Goal: Task Accomplishment & Management: Manage account settings

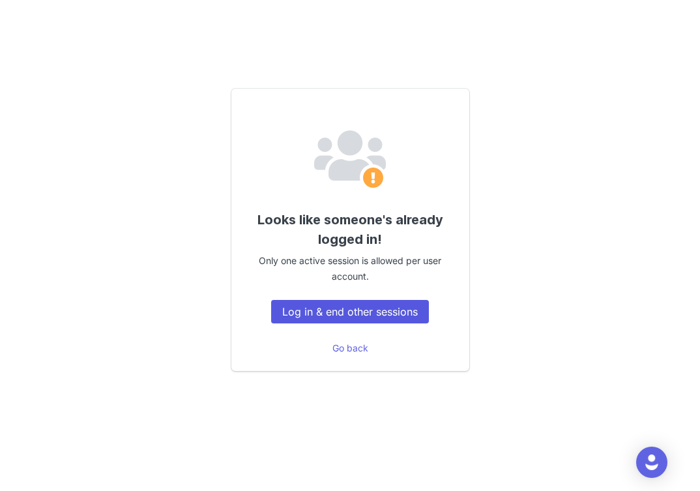
click at [338, 313] on button "Log in & end other sessions" at bounding box center [350, 311] width 158 height 23
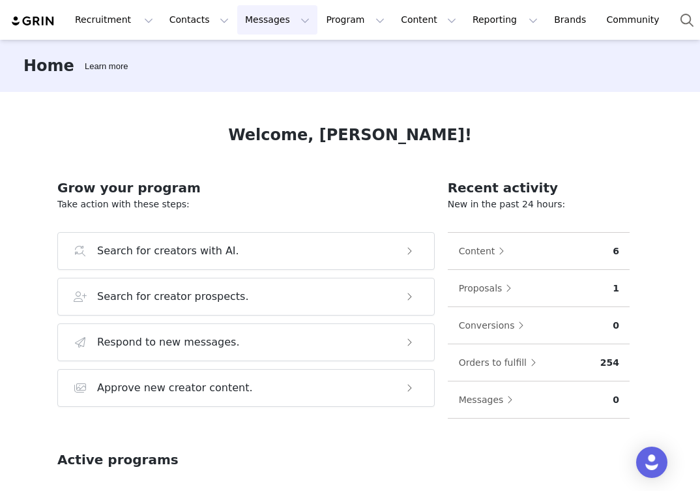
click at [257, 14] on button "Messages Messages" at bounding box center [277, 19] width 80 height 29
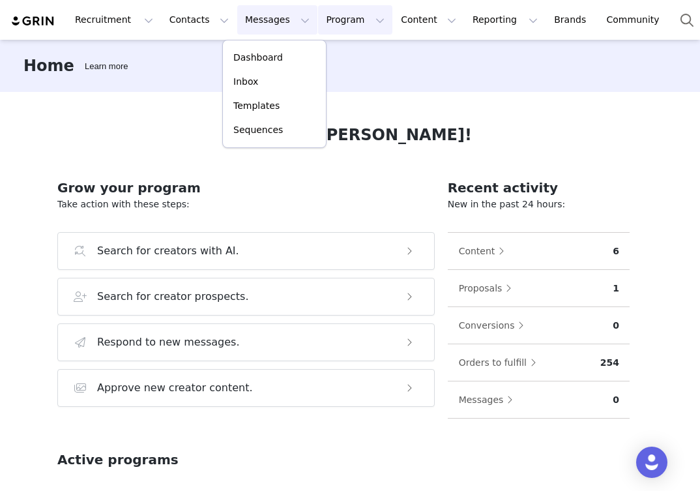
click at [321, 23] on button "Program Program" at bounding box center [355, 19] width 74 height 29
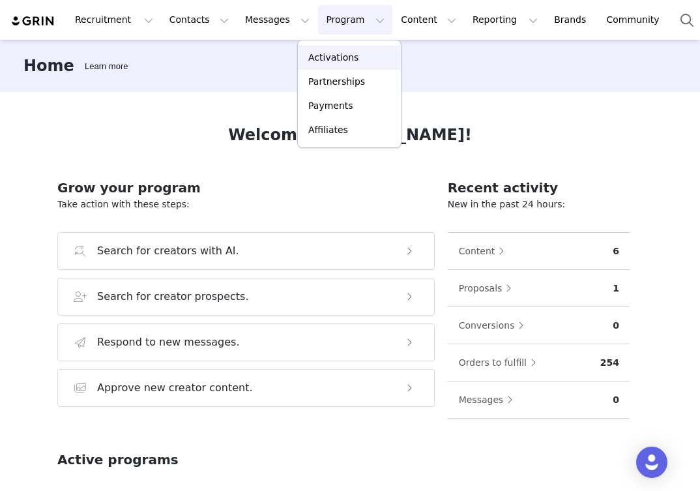
click at [321, 62] on p "Activations" at bounding box center [333, 58] width 50 height 14
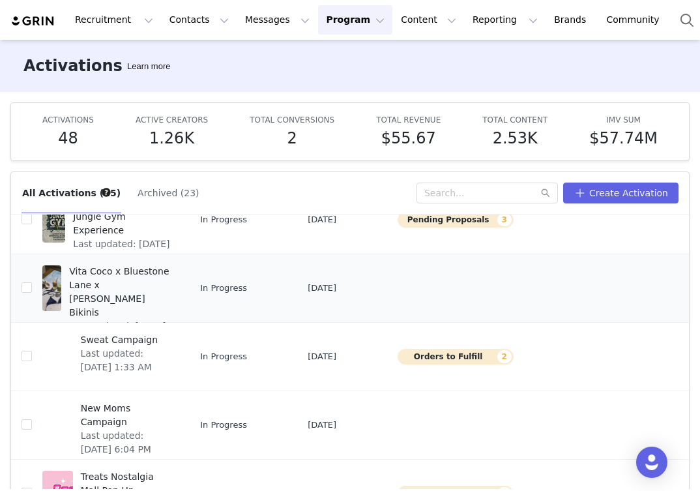
scroll to position [140, 0]
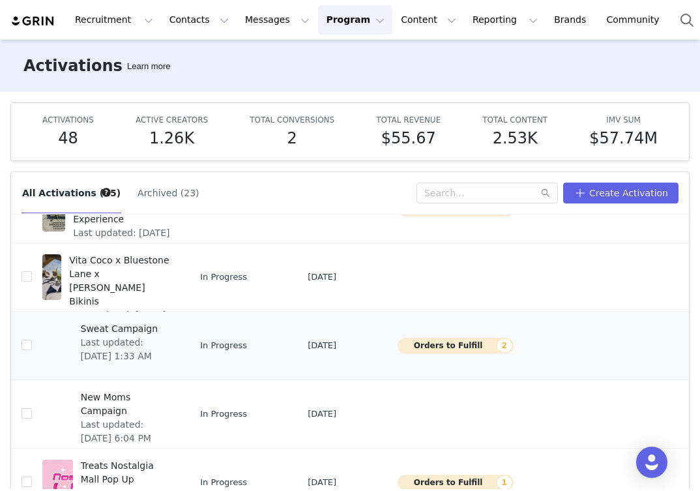
click at [100, 336] on span "Sweat Campaign" at bounding box center [126, 329] width 91 height 14
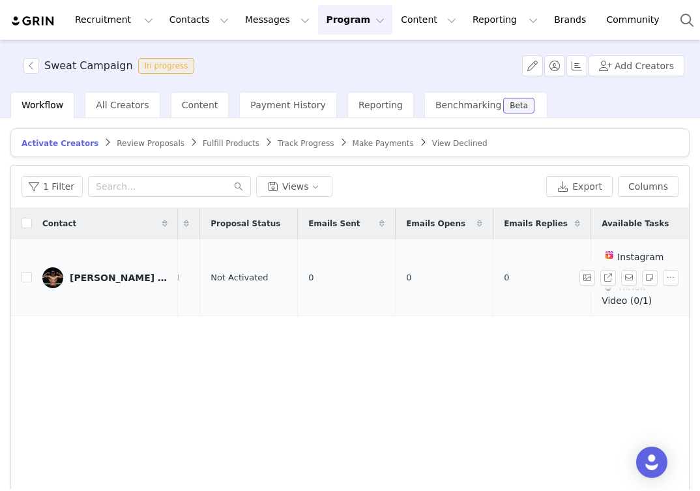
scroll to position [0, 369]
click at [672, 274] on button "button" at bounding box center [671, 278] width 16 height 16
click at [639, 300] on span "Activate Creators" at bounding box center [637, 300] width 79 height 14
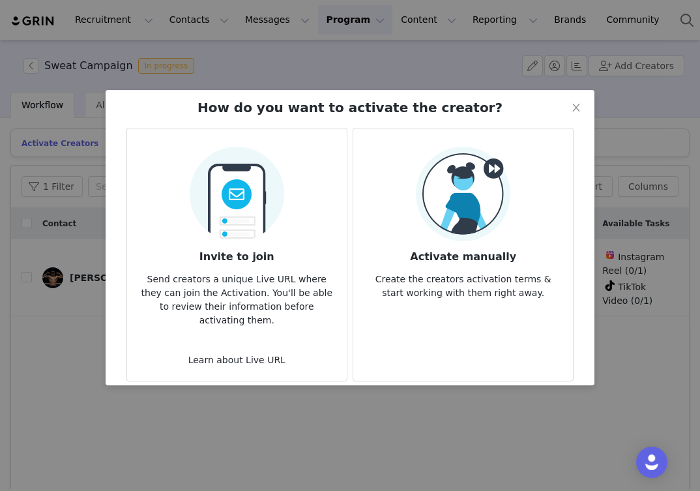
click at [230, 242] on h3 "Invite to join" at bounding box center [237, 252] width 199 height 23
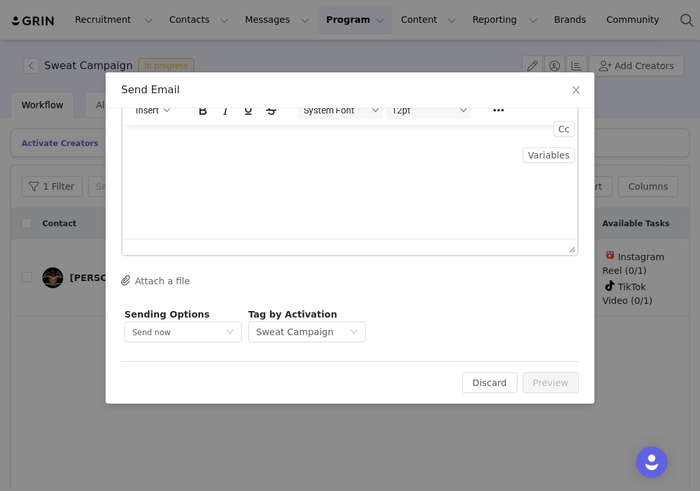
scroll to position [78, 0]
click at [575, 89] on icon "icon: close" at bounding box center [576, 90] width 10 height 10
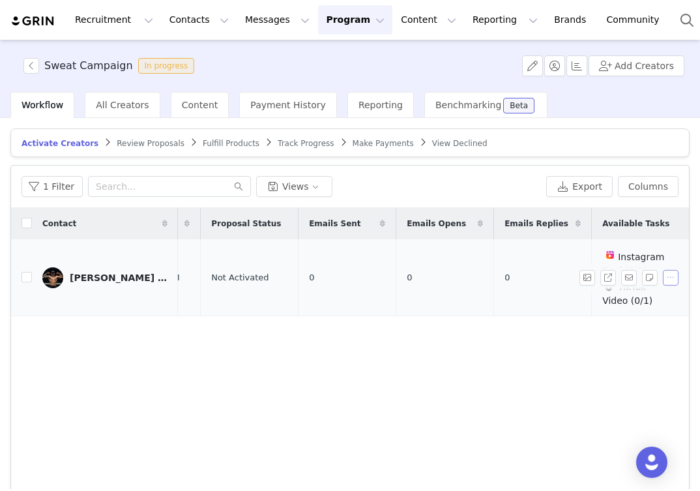
click at [673, 272] on button "button" at bounding box center [671, 278] width 16 height 16
click at [642, 302] on span "Activate Creators" at bounding box center [637, 300] width 79 height 14
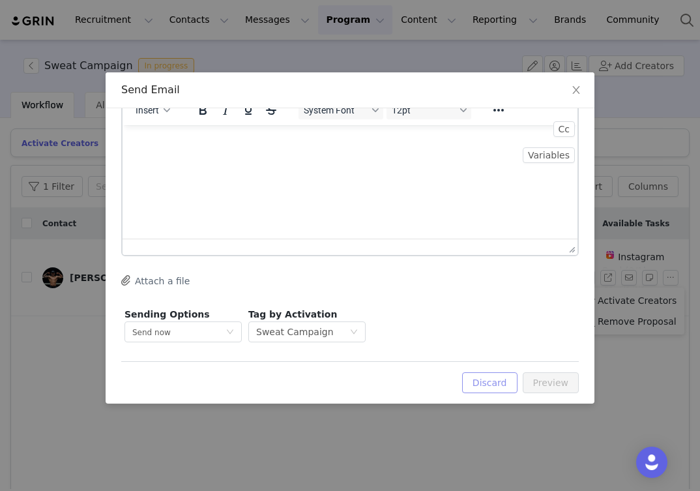
click at [500, 382] on button "Discard" at bounding box center [489, 382] width 55 height 21
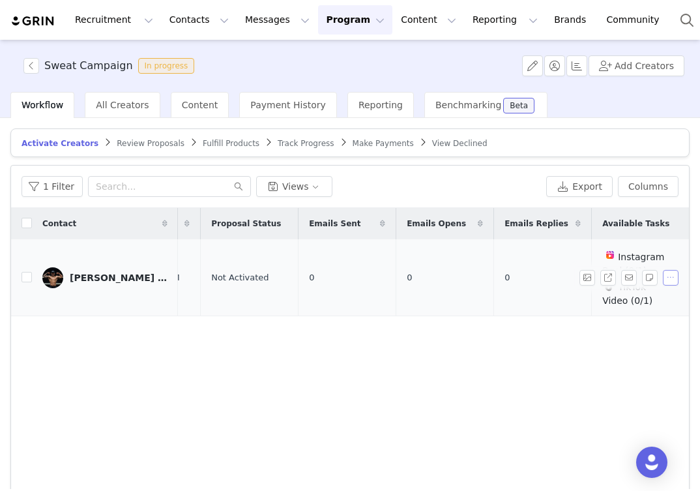
click at [665, 276] on button "button" at bounding box center [671, 278] width 16 height 16
click at [626, 301] on span "Activate Creators" at bounding box center [637, 300] width 79 height 14
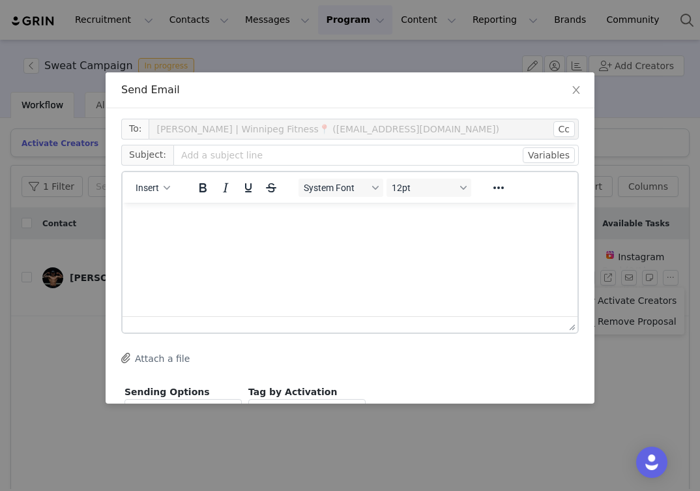
scroll to position [0, 0]
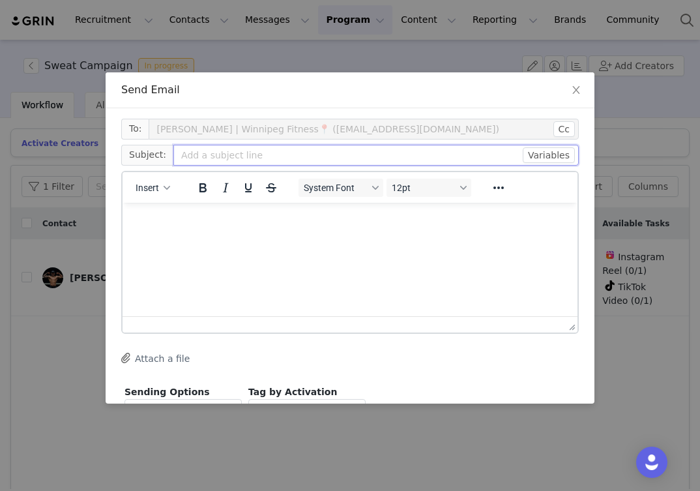
click at [222, 158] on input "text" at bounding box center [375, 155] width 405 height 21
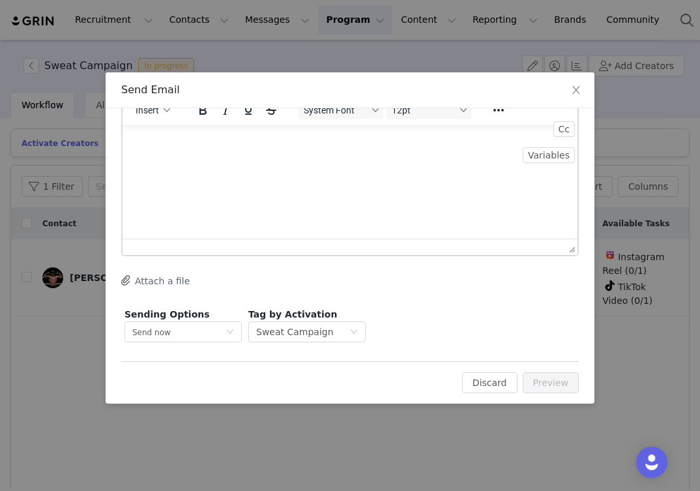
scroll to position [78, 0]
type input "Please activate Grin campaign for Vita Coco"
click at [216, 332] on div "Send now" at bounding box center [178, 332] width 93 height 20
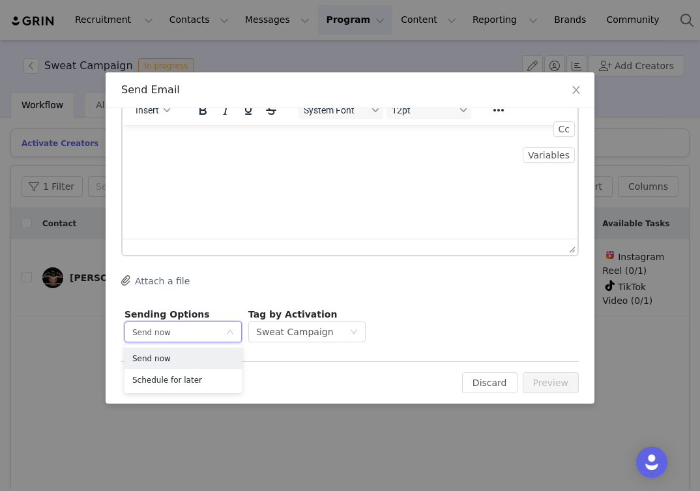
click at [216, 332] on div "Send now" at bounding box center [178, 332] width 93 height 20
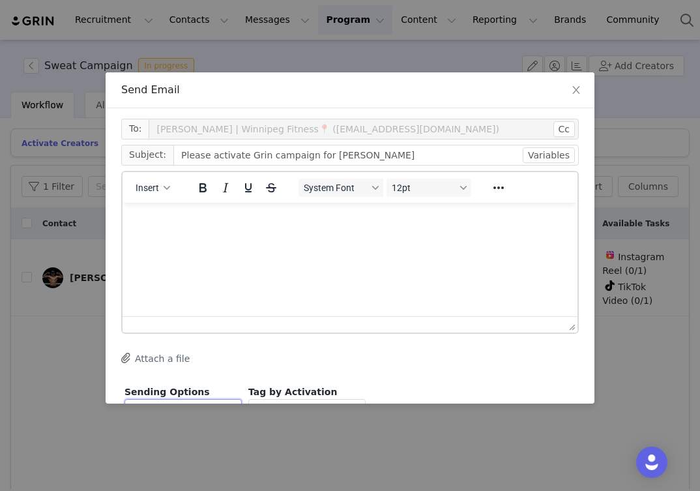
click at [220, 237] on html at bounding box center [350, 219] width 455 height 35
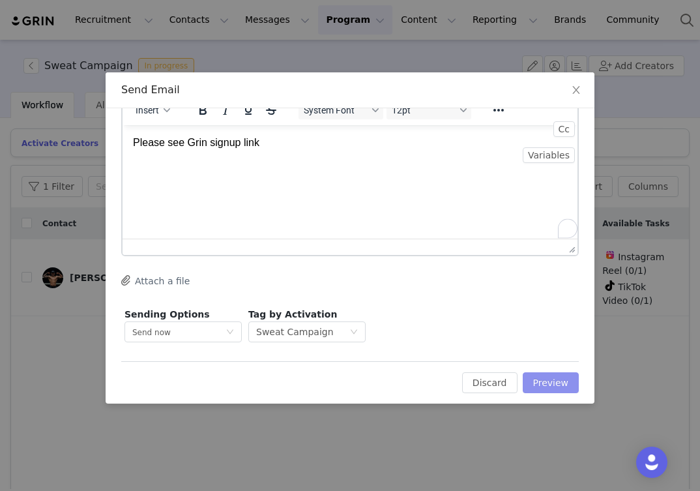
click at [541, 377] on button "Preview" at bounding box center [551, 382] width 57 height 21
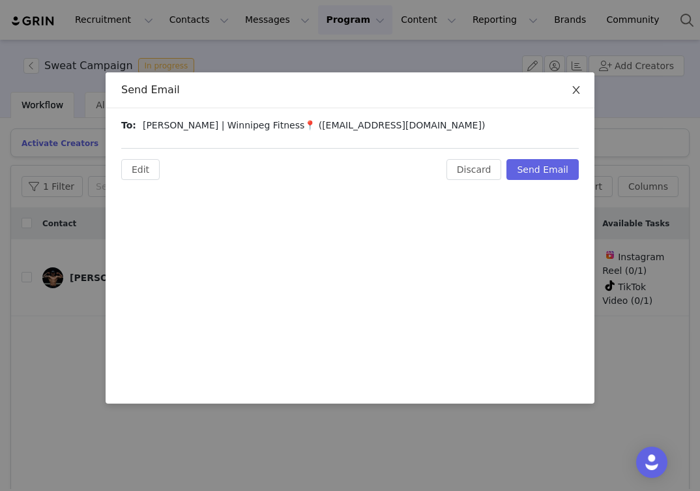
click at [576, 93] on icon "icon: close" at bounding box center [576, 90] width 10 height 10
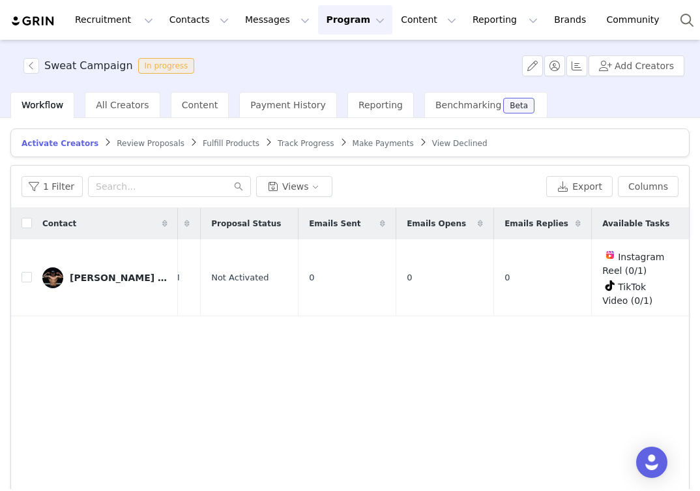
click at [530, 365] on div "Contact Contact Type Networks Total Followers Date Added Proposal Status Emails…" at bounding box center [350, 363] width 678 height 311
click at [456, 266] on td "0" at bounding box center [445, 277] width 98 height 77
click at [676, 278] on button "button" at bounding box center [671, 278] width 16 height 16
click at [650, 297] on span "Activate Creators" at bounding box center [637, 300] width 79 height 14
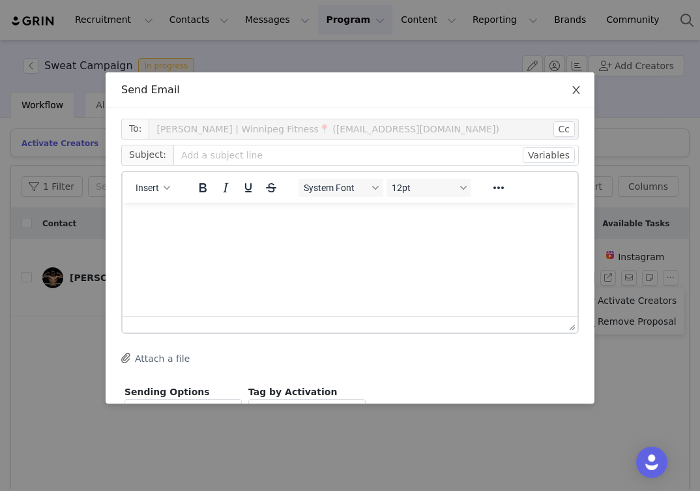
click at [577, 82] on span "Close" at bounding box center [576, 90] width 36 height 36
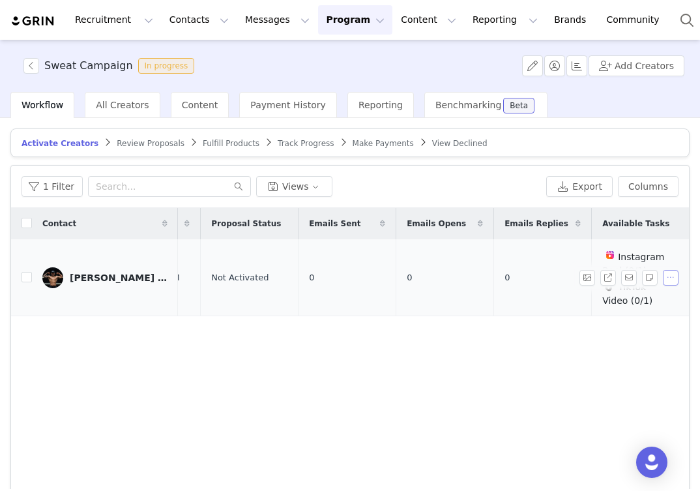
click at [667, 280] on button "button" at bounding box center [671, 278] width 16 height 16
click at [422, 358] on div "Contact Contact Type Networks Total Followers Date Added Proposal Status Emails…" at bounding box center [350, 363] width 678 height 311
click at [27, 276] on input "checkbox" at bounding box center [27, 277] width 10 height 10
checkbox input "true"
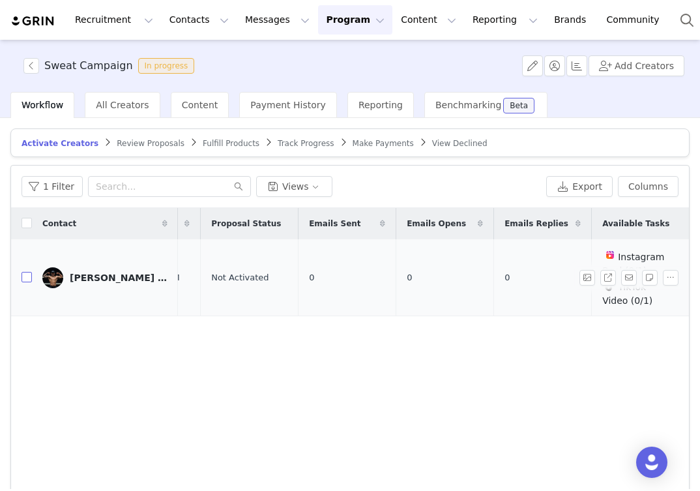
checkbox input "true"
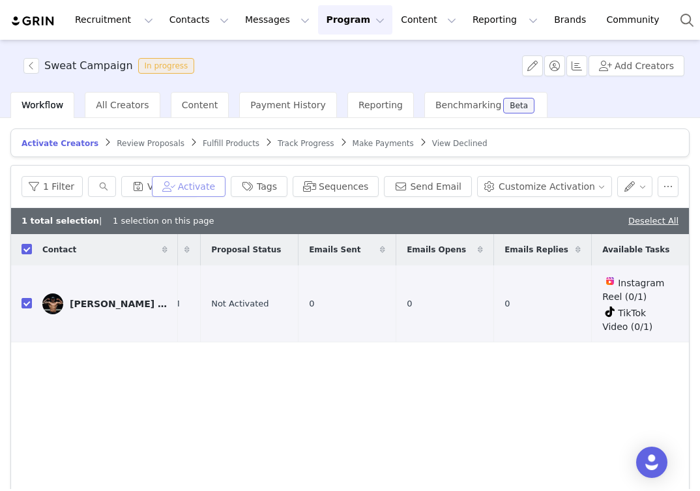
click at [208, 195] on button "Activate" at bounding box center [189, 186] width 74 height 21
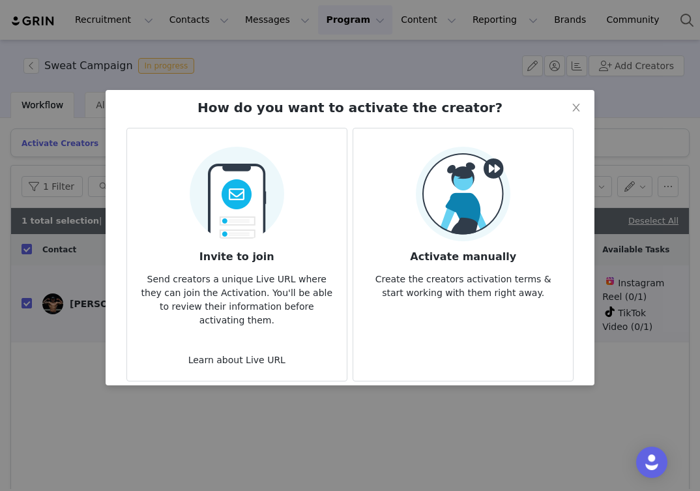
click at [492, 222] on img at bounding box center [463, 194] width 95 height 95
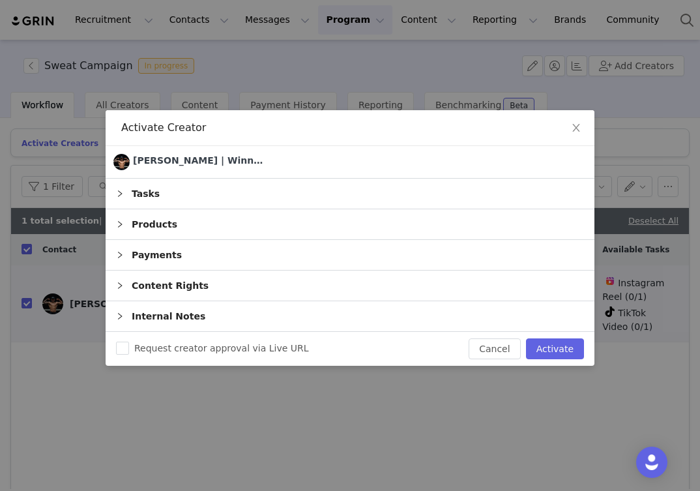
click at [136, 195] on div "Tasks" at bounding box center [350, 194] width 489 height 30
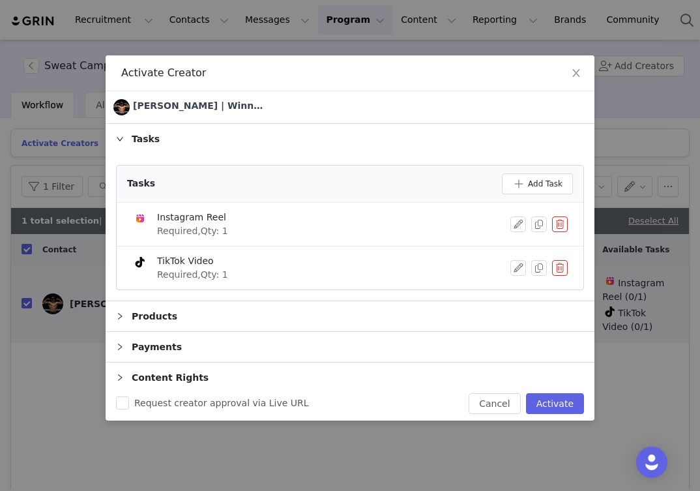
click at [157, 317] on div "Products" at bounding box center [350, 316] width 489 height 30
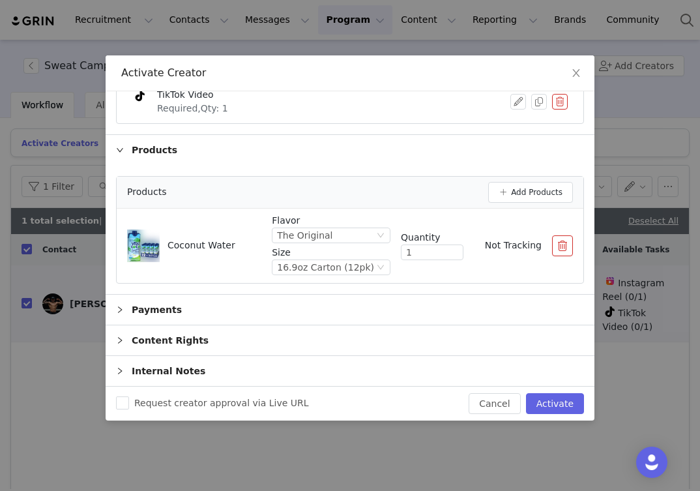
click at [158, 303] on div "Payments" at bounding box center [350, 310] width 489 height 30
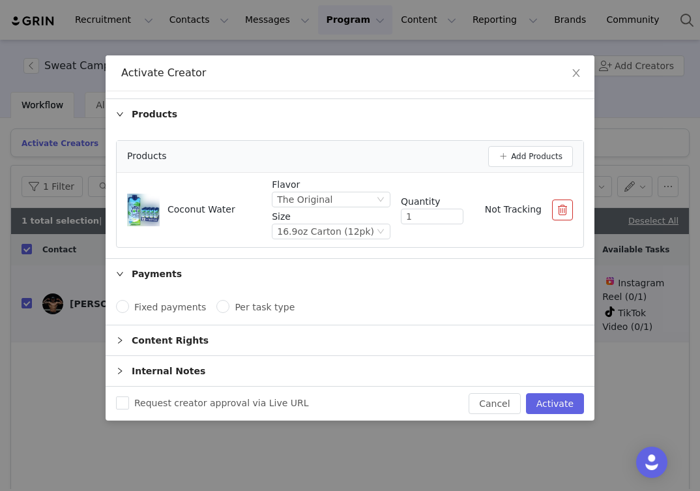
scroll to position [201, 0]
click at [134, 306] on span "Fixed payments" at bounding box center [170, 307] width 82 height 10
click at [129, 306] on input "Fixed payments" at bounding box center [122, 306] width 13 height 13
radio input "true"
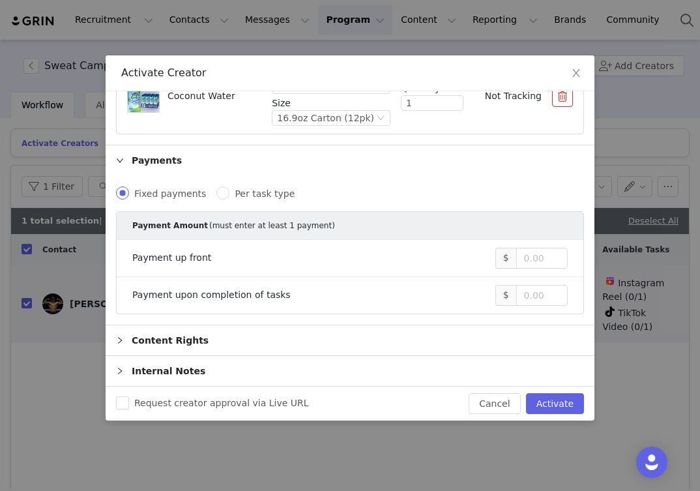
scroll to position [315, 0]
click at [532, 259] on input at bounding box center [542, 259] width 50 height 20
click at [536, 291] on input at bounding box center [542, 296] width 50 height 20
type input "9,000"
click at [239, 328] on div "Content Rights" at bounding box center [350, 341] width 489 height 30
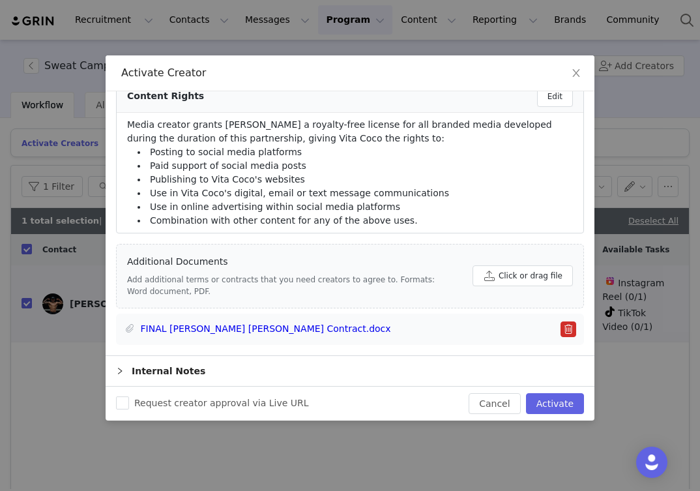
scroll to position [601, 0]
click at [222, 368] on div "Internal Notes" at bounding box center [350, 372] width 489 height 30
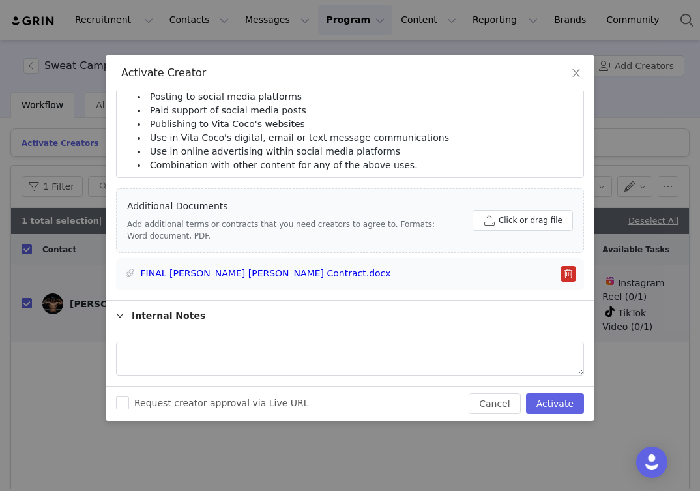
scroll to position [656, 0]
click at [129, 403] on span "Request creator approval via Live URL" at bounding box center [221, 403] width 185 height 10
click at [129, 403] on input "Request creator approval via Live URL" at bounding box center [122, 402] width 13 height 13
checkbox input "true"
click at [554, 394] on button "Activate" at bounding box center [555, 403] width 58 height 21
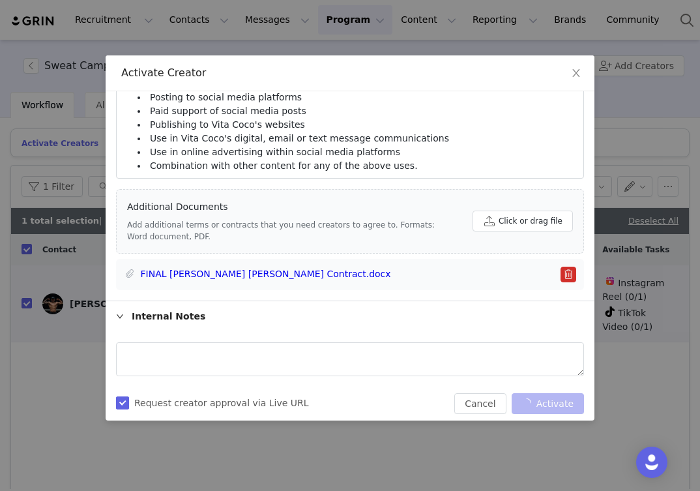
checkbox input "false"
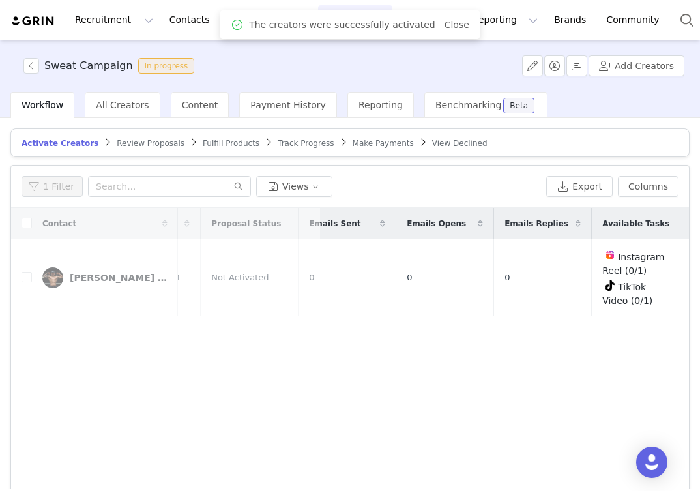
scroll to position [0, 0]
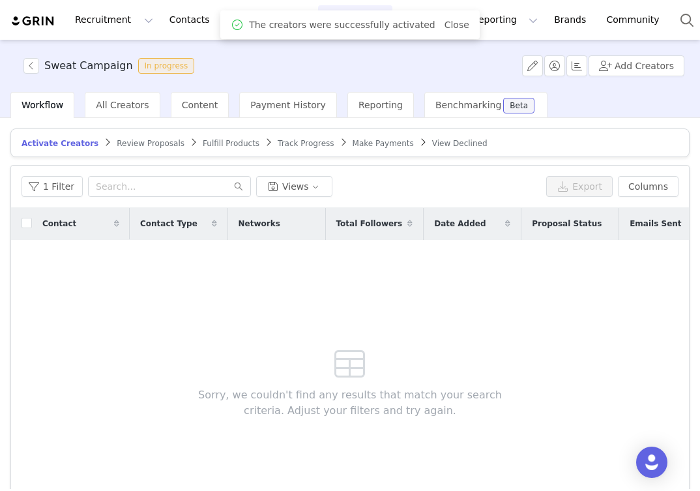
click at [128, 147] on span "Review Proposals" at bounding box center [151, 143] width 68 height 9
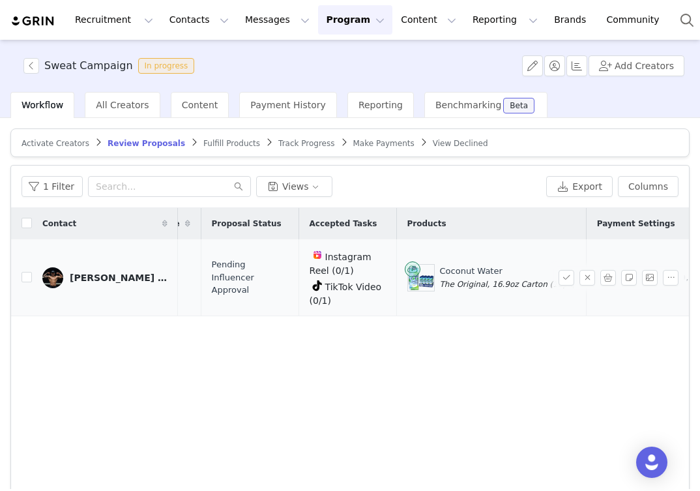
scroll to position [0, 246]
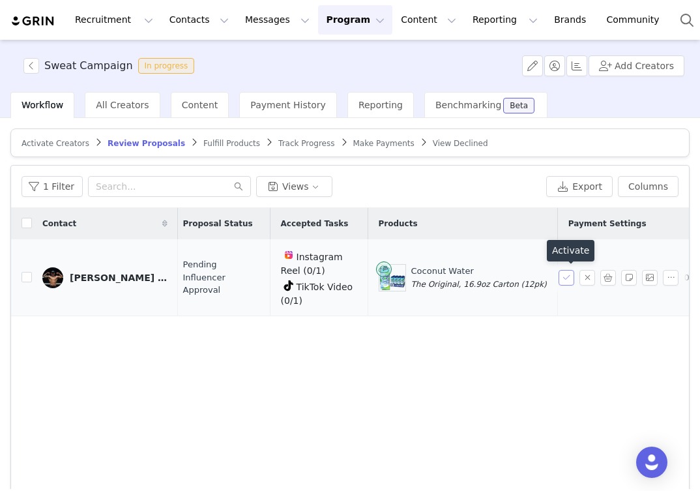
click at [568, 277] on button "button" at bounding box center [567, 278] width 16 height 16
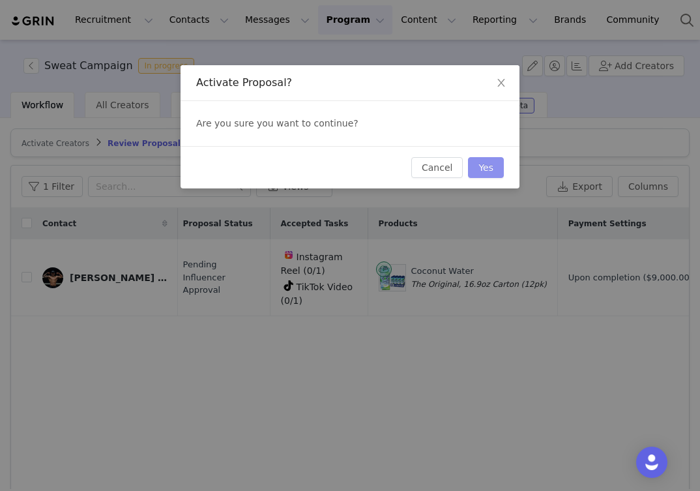
click at [479, 162] on button "Yes" at bounding box center [486, 167] width 36 height 21
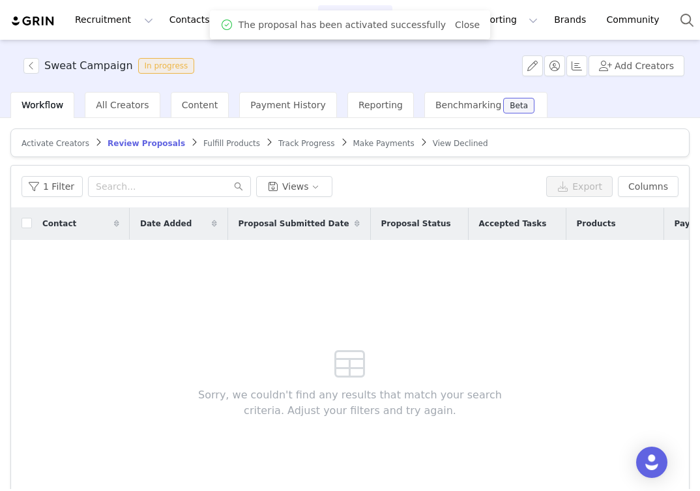
click at [203, 139] on span "Fulfill Products" at bounding box center [231, 143] width 57 height 9
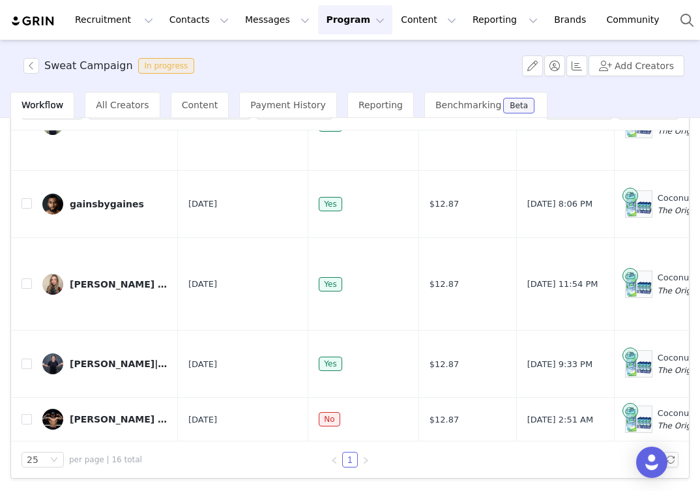
scroll to position [1197, 1]
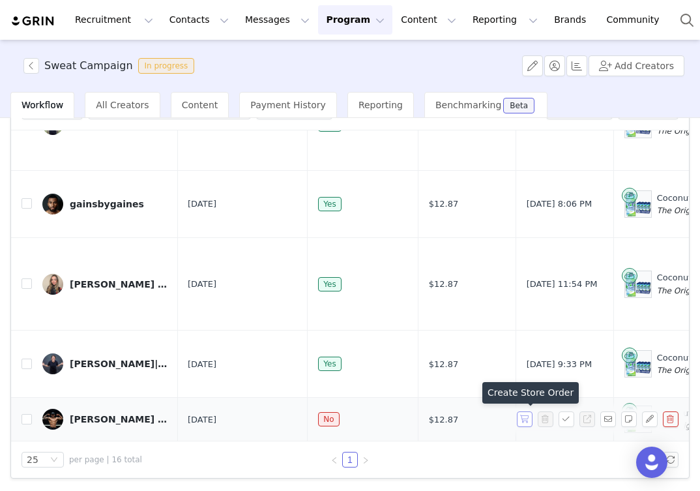
click at [522, 418] on button "button" at bounding box center [525, 419] width 16 height 16
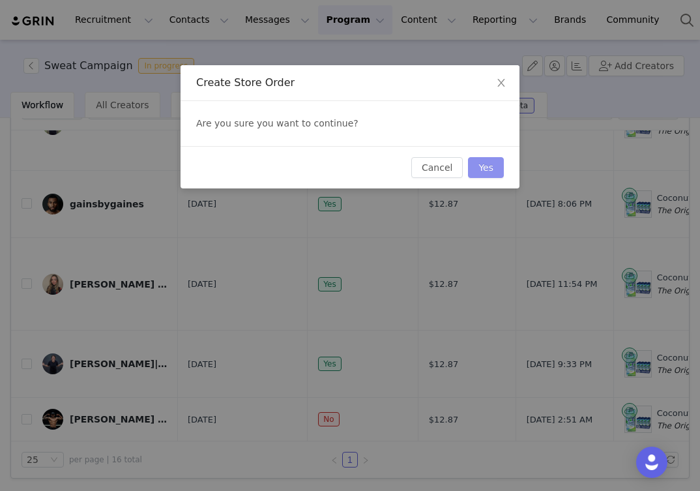
click at [485, 170] on button "Yes" at bounding box center [486, 167] width 36 height 21
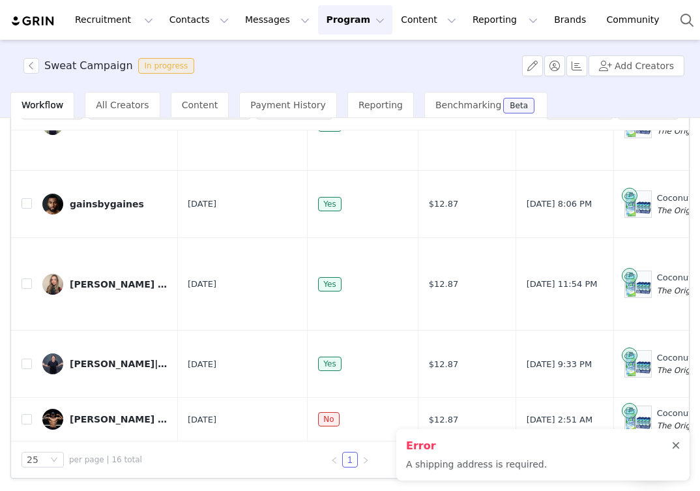
click at [676, 443] on div at bounding box center [676, 446] width 8 height 10
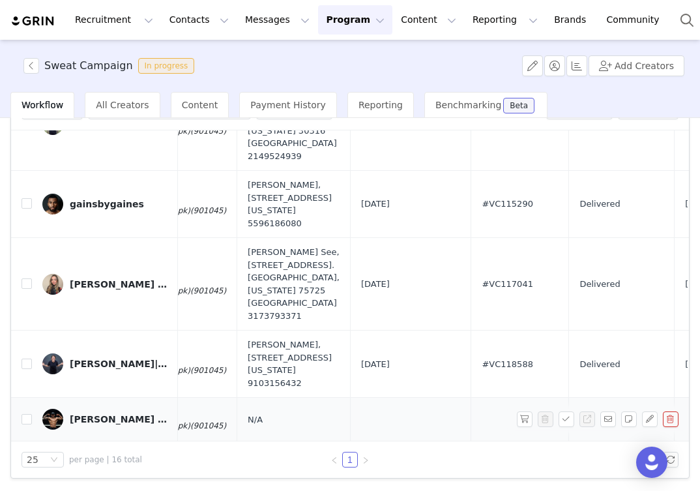
scroll to position [1197, 603]
click at [246, 426] on td "N/A" at bounding box center [293, 420] width 113 height 44
click at [648, 417] on button "button" at bounding box center [650, 419] width 16 height 16
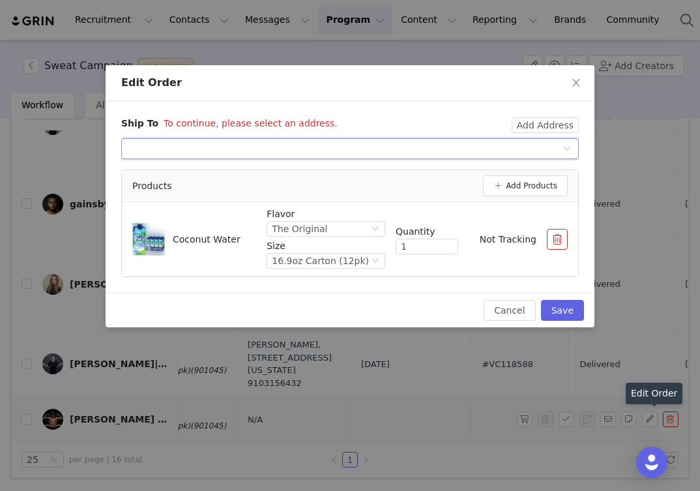
click at [525, 153] on div "Select shipping address" at bounding box center [345, 149] width 433 height 20
click at [506, 309] on button "Cancel" at bounding box center [509, 310] width 51 height 21
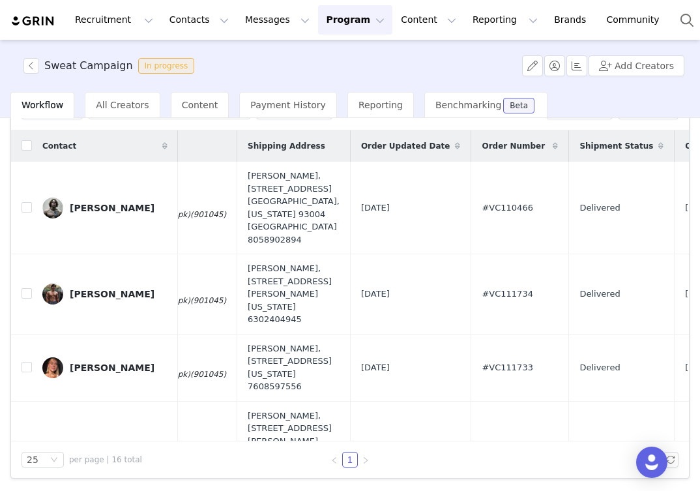
scroll to position [0, 0]
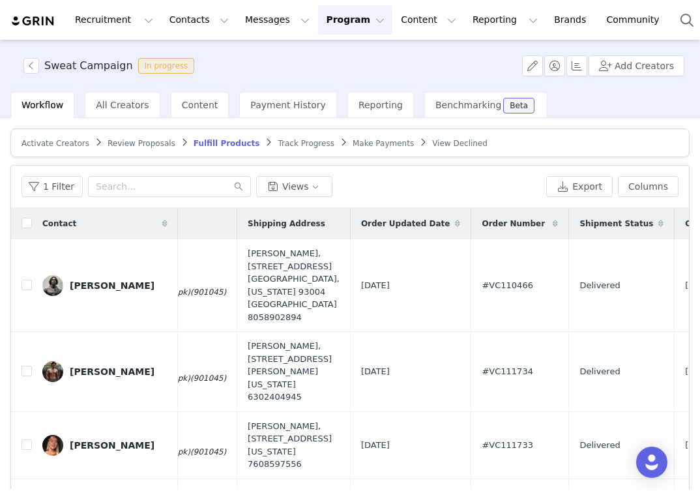
click at [359, 147] on span "Make Payments" at bounding box center [383, 143] width 61 height 9
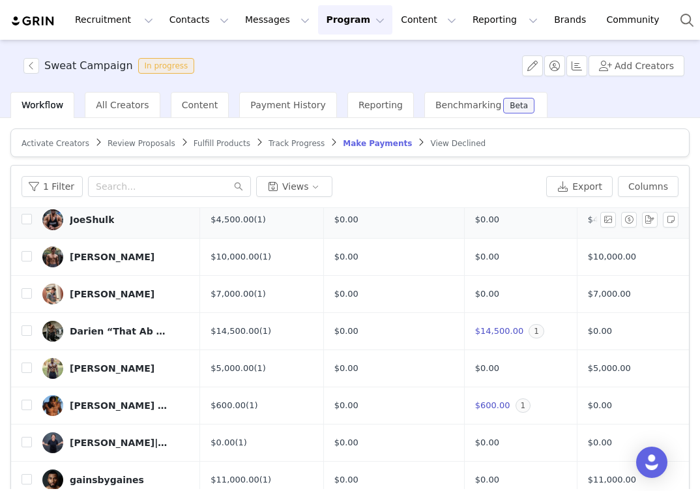
scroll to position [262, 0]
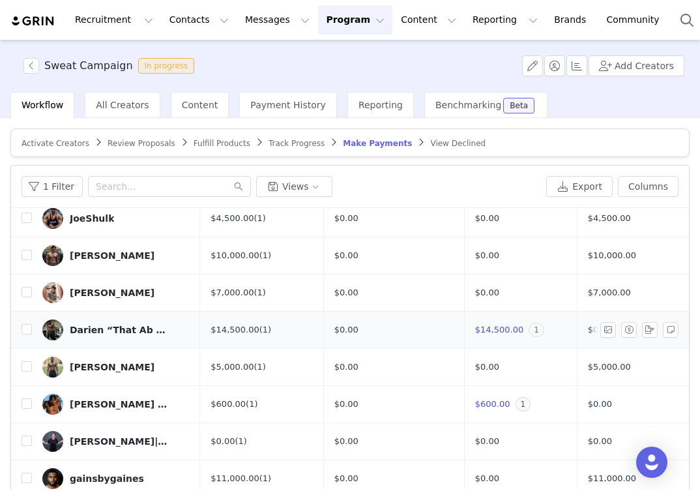
click at [533, 330] on span "1" at bounding box center [537, 330] width 16 height 14
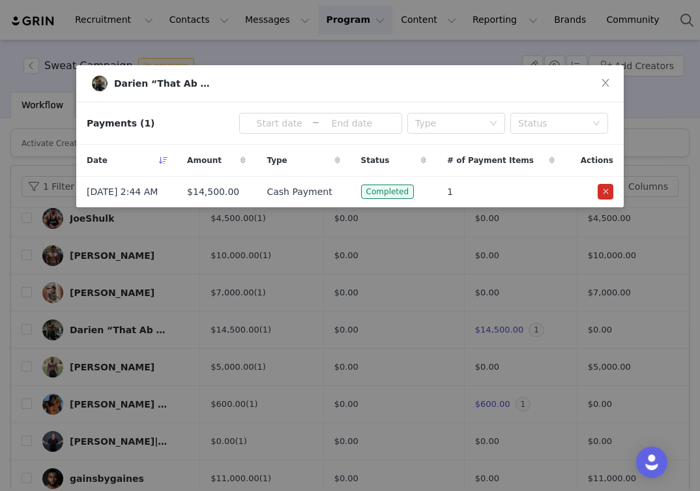
click at [546, 342] on div "Darien “That Ab Guy” Johnson Payments (1) ~ Type Status Date Amount Type Status…" at bounding box center [350, 245] width 700 height 491
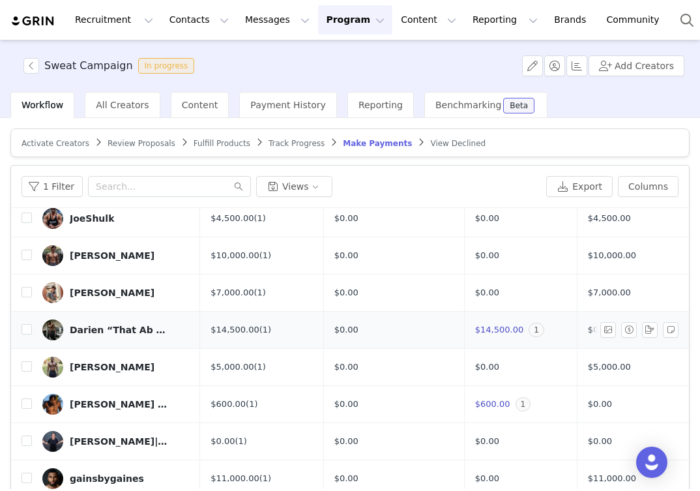
click at [261, 337] on td "$14,500.00 (1)" at bounding box center [261, 330] width 123 height 37
click at [60, 333] on img at bounding box center [52, 329] width 21 height 21
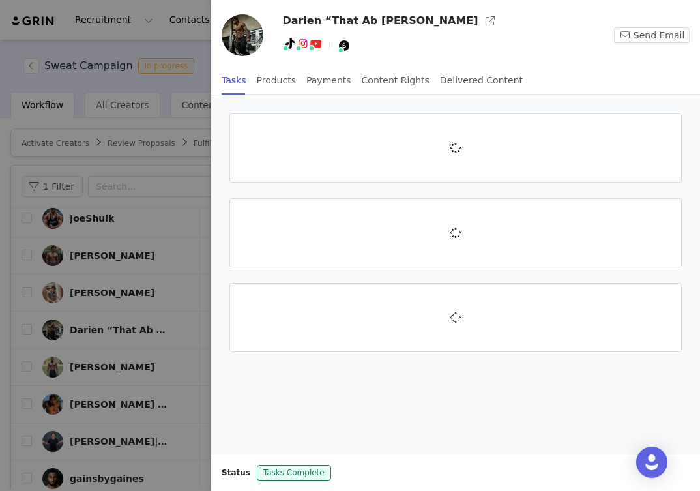
click at [27, 330] on div at bounding box center [350, 245] width 700 height 491
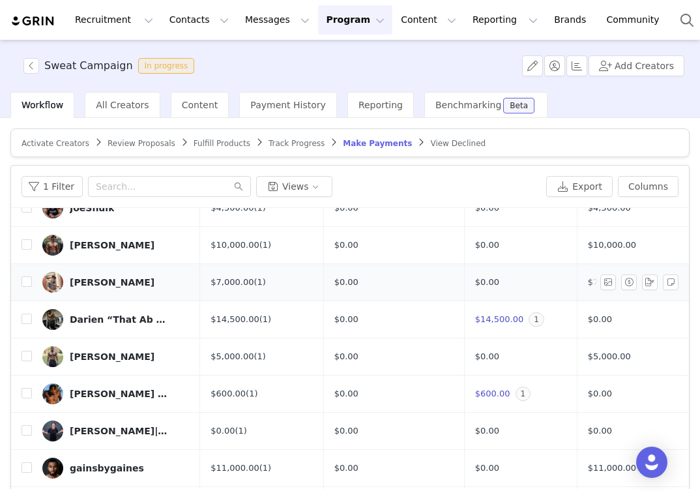
scroll to position [273, 0]
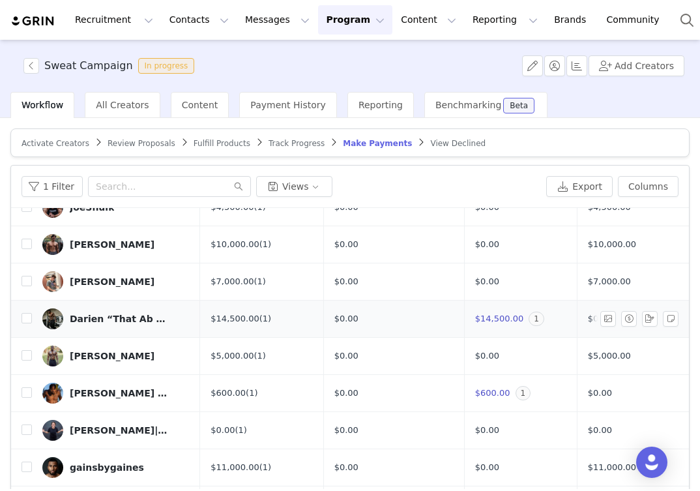
click at [79, 321] on div "Darien “That Ab Guy” Johnson" at bounding box center [119, 318] width 98 height 10
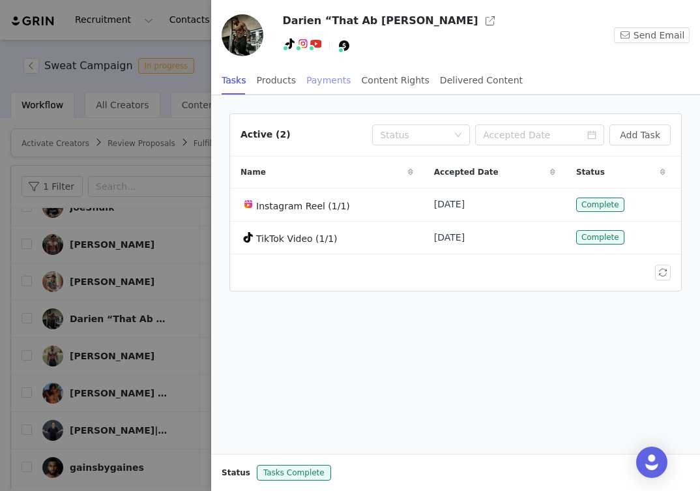
click at [319, 85] on div "Payments" at bounding box center [328, 80] width 45 height 29
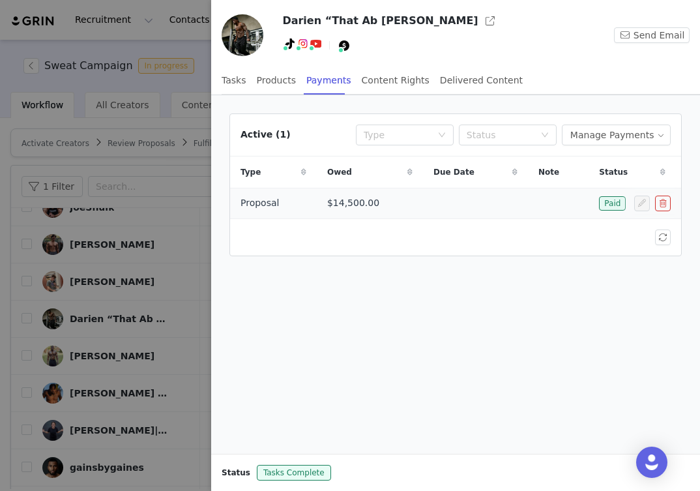
click at [522, 201] on td at bounding box center [475, 203] width 105 height 31
click at [181, 281] on div at bounding box center [350, 245] width 700 height 491
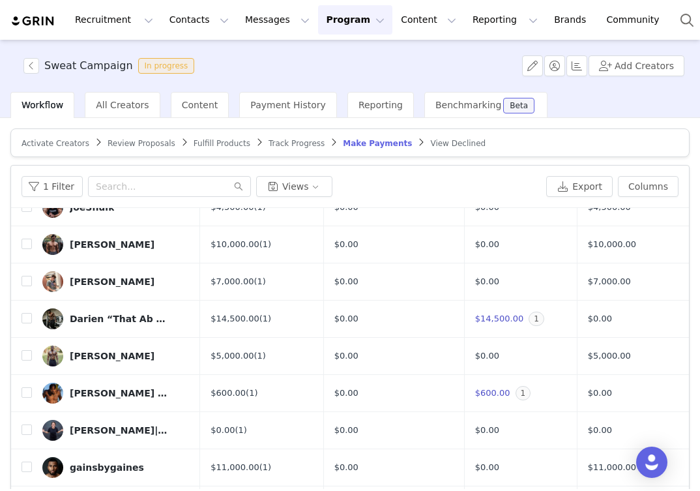
scroll to position [0, 0]
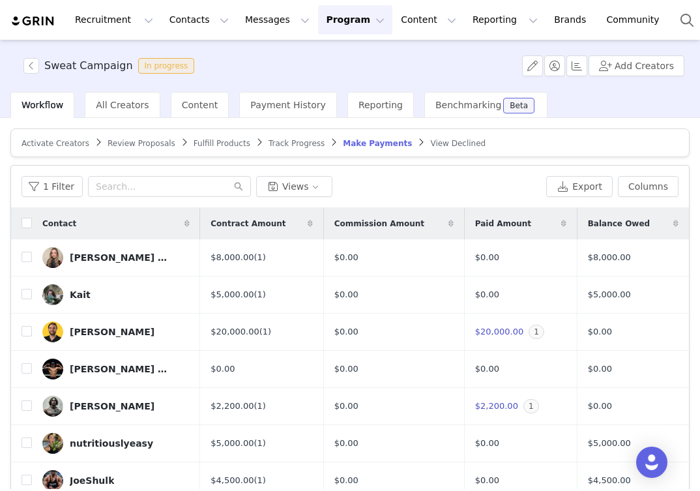
click at [210, 145] on span "Fulfill Products" at bounding box center [222, 143] width 57 height 9
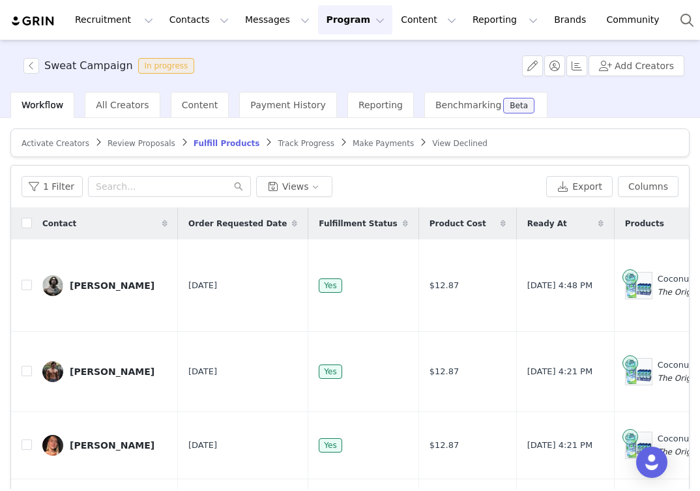
click at [371, 143] on span "Make Payments" at bounding box center [383, 143] width 61 height 9
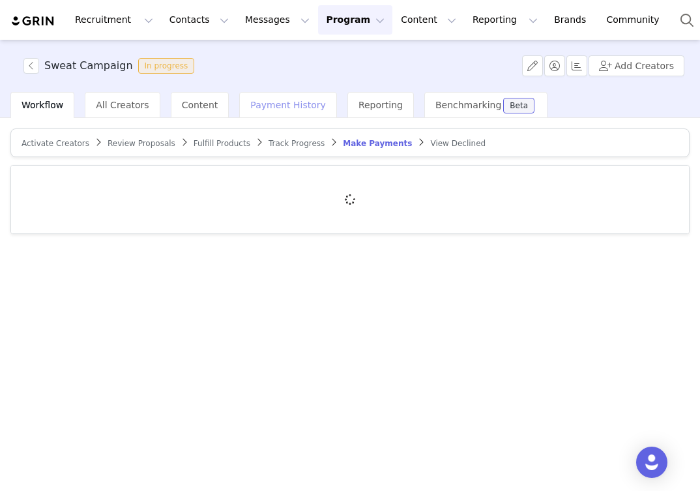
click at [277, 106] on span "Payment History" at bounding box center [288, 105] width 76 height 10
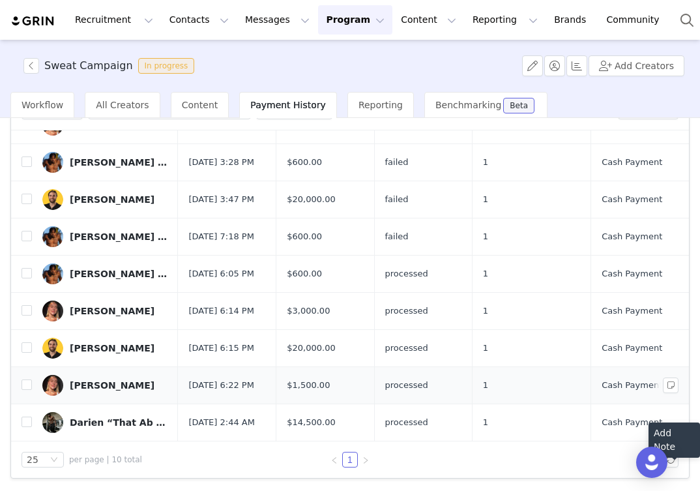
scroll to position [41, 0]
click at [563, 415] on td "1" at bounding box center [531, 422] width 119 height 37
click at [109, 418] on div "Darien “That Ab Guy” Johnson" at bounding box center [119, 422] width 98 height 10
click at [230, 404] on td "Sep 26, 2025 2:44 AM" at bounding box center [227, 422] width 98 height 37
click at [239, 416] on span "Sep 26, 2025 2:44 AM" at bounding box center [221, 422] width 66 height 13
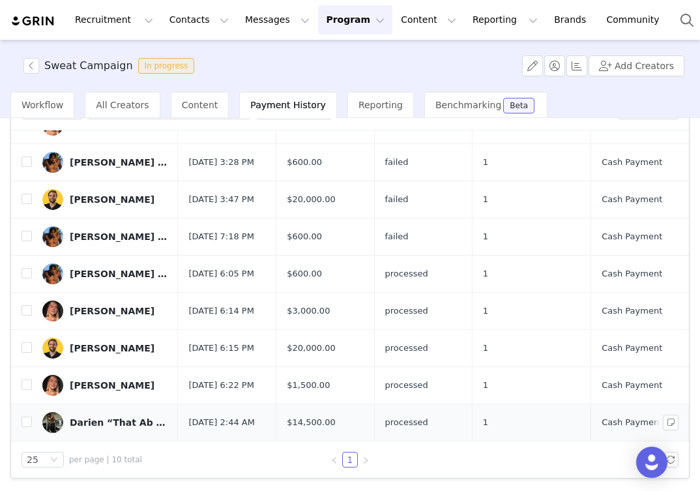
click at [325, 416] on span "$14,500.00" at bounding box center [311, 422] width 48 height 13
click at [408, 421] on span "processed" at bounding box center [406, 422] width 43 height 13
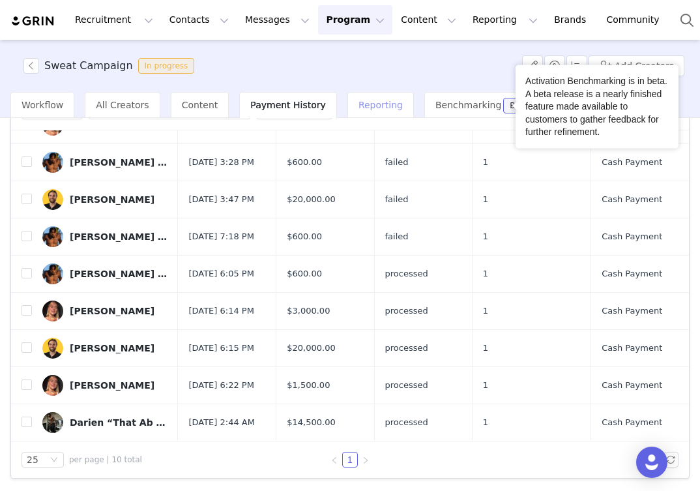
click at [366, 113] on div "Reporting" at bounding box center [380, 105] width 66 height 26
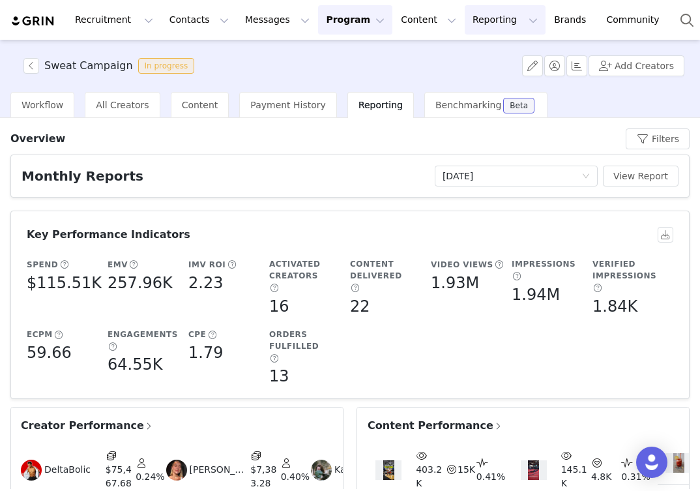
click at [486, 19] on button "Reporting Reporting" at bounding box center [505, 19] width 81 height 29
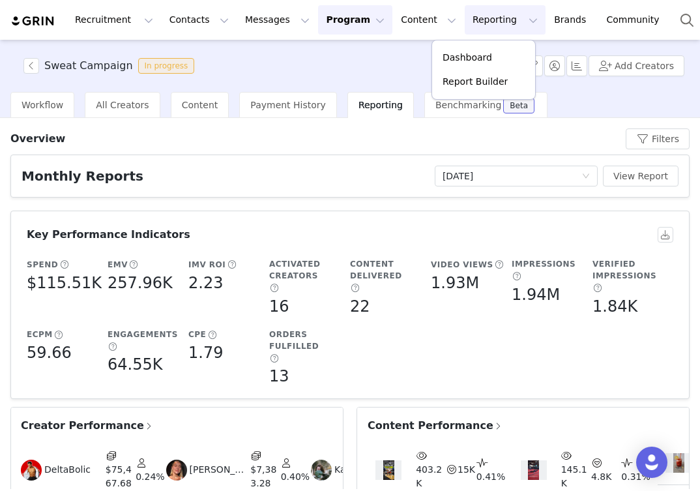
click at [609, 97] on div "Workflow All Creators Content Payment History Reporting Benchmarking Beta" at bounding box center [355, 105] width 690 height 26
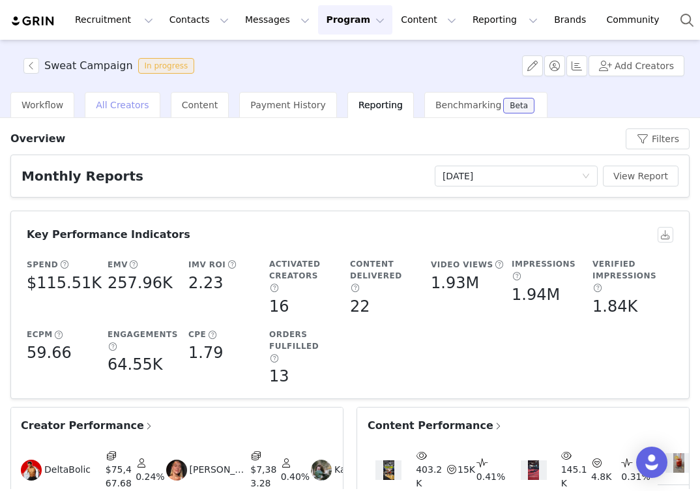
click at [120, 105] on span "All Creators" at bounding box center [122, 105] width 53 height 10
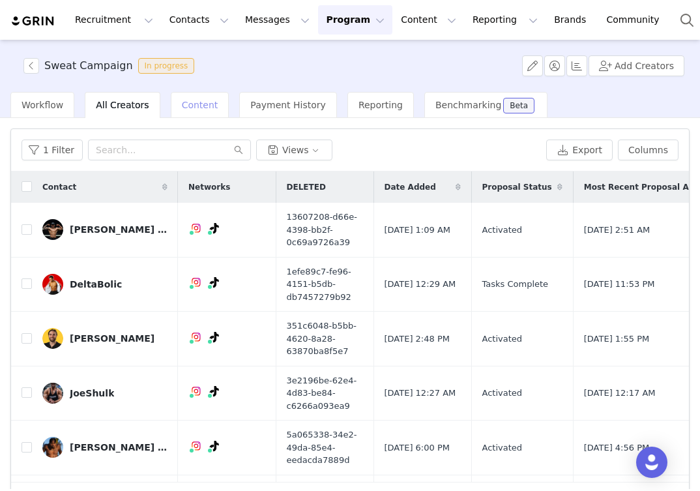
click at [196, 106] on span "Content" at bounding box center [200, 105] width 36 height 10
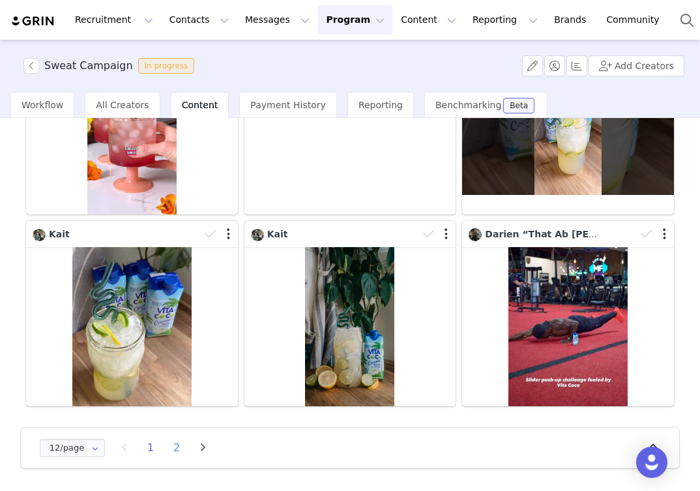
scroll to position [555, 0]
click at [184, 449] on li "2" at bounding box center [177, 448] width 20 height 18
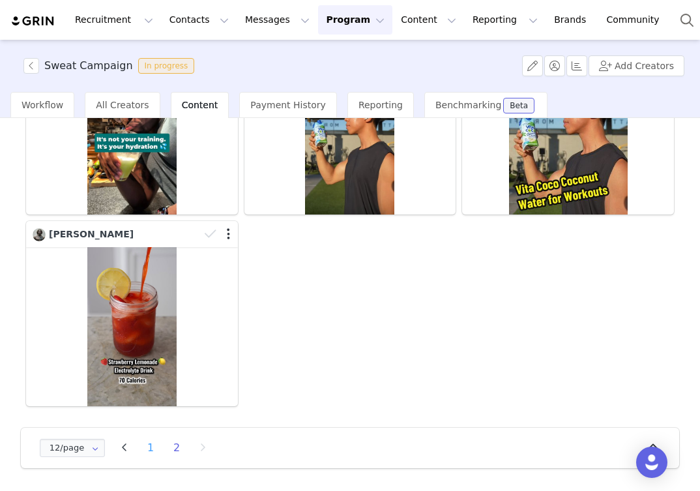
click at [156, 448] on li "1" at bounding box center [151, 448] width 20 height 18
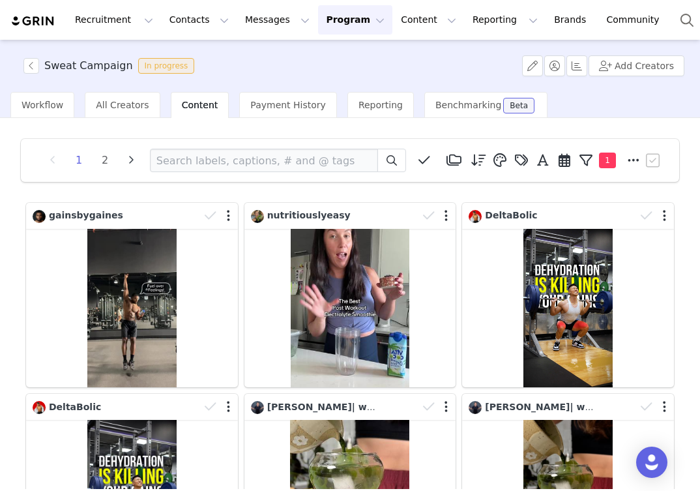
scroll to position [0, 0]
click at [256, 107] on span "Payment History" at bounding box center [288, 105] width 76 height 10
